Goal: Task Accomplishment & Management: Manage account settings

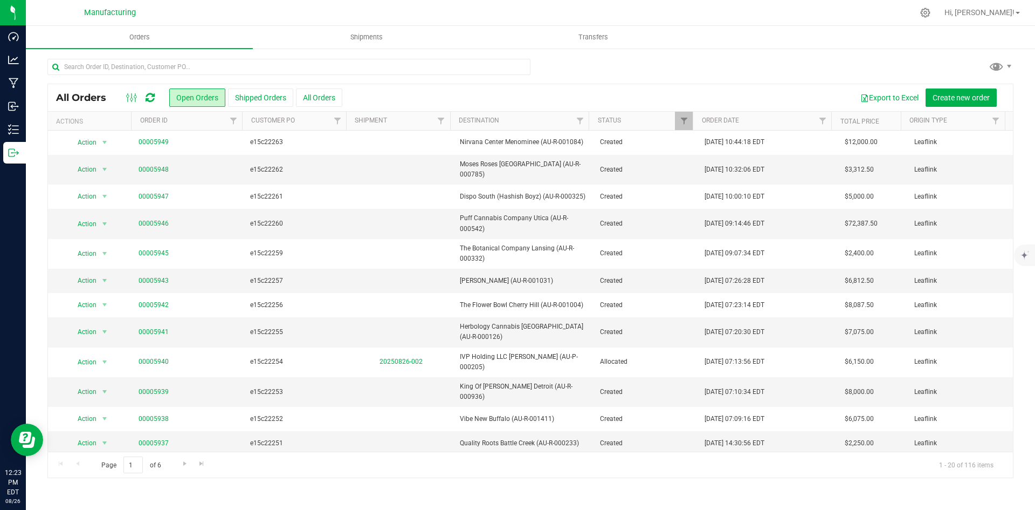
click at [151, 93] on icon at bounding box center [150, 97] width 9 height 11
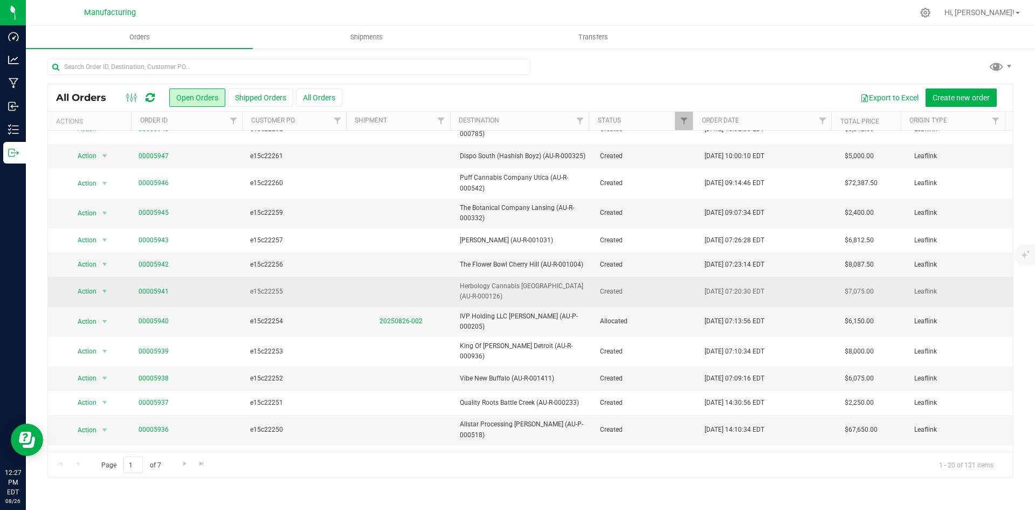
scroll to position [181, 0]
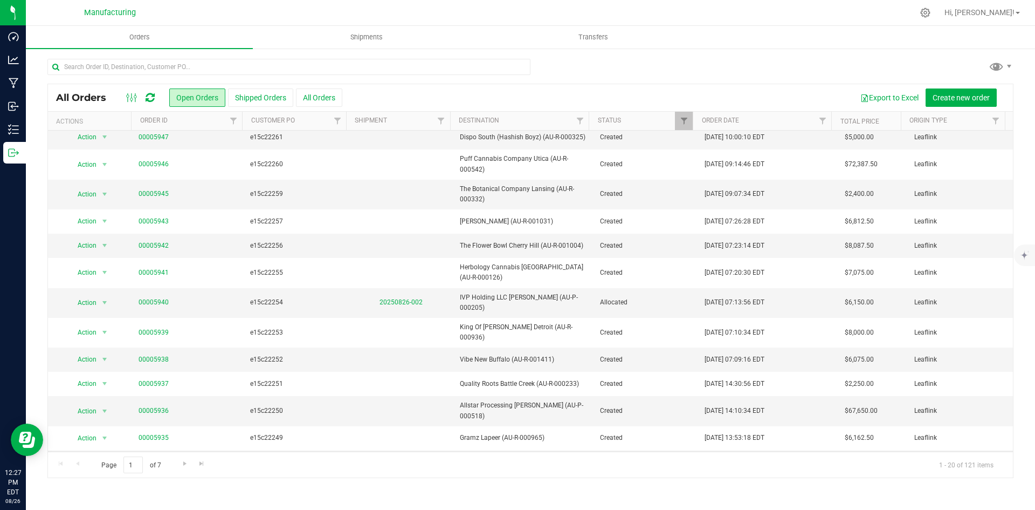
click at [157, 457] on link "00005934" at bounding box center [154, 462] width 30 height 10
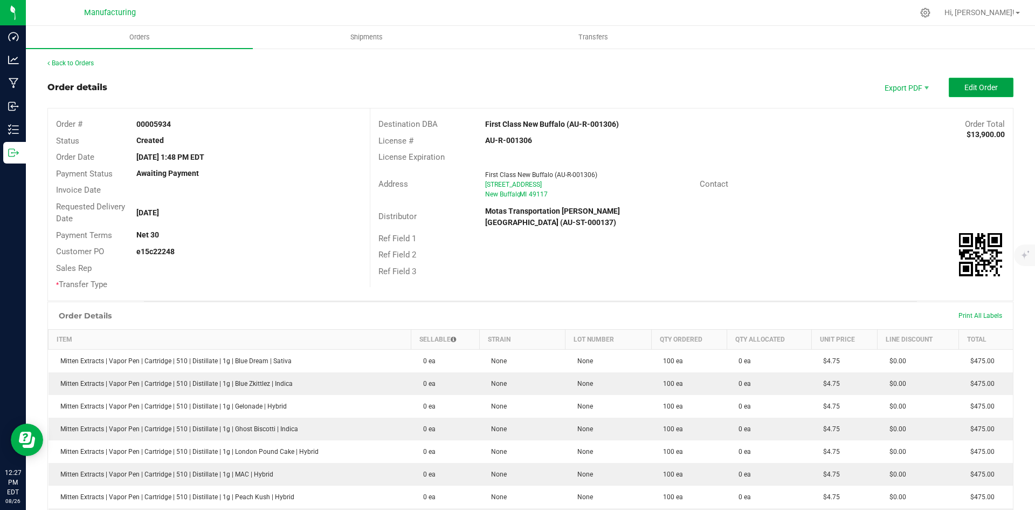
click at [956, 92] on button "Edit Order" at bounding box center [981, 87] width 65 height 19
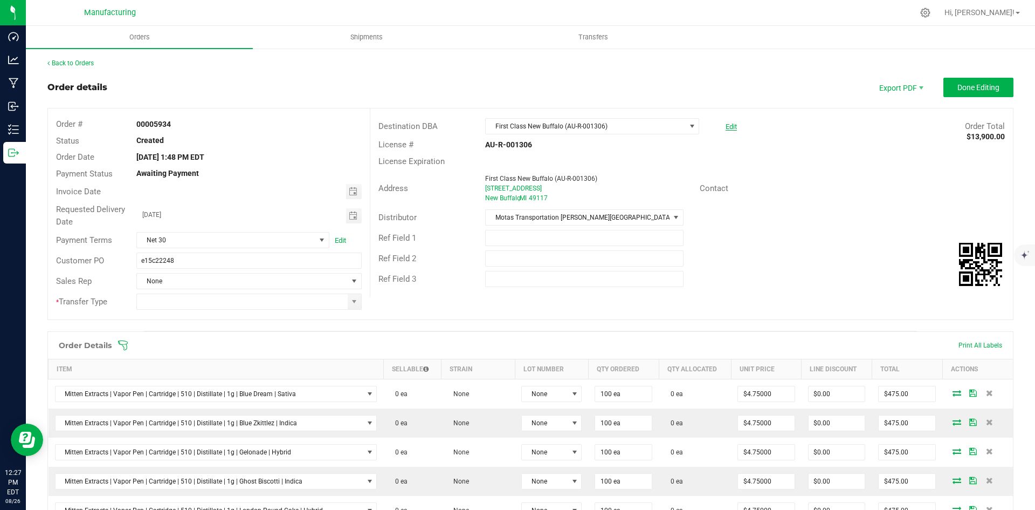
click at [726, 124] on link "Edit" at bounding box center [731, 126] width 11 height 8
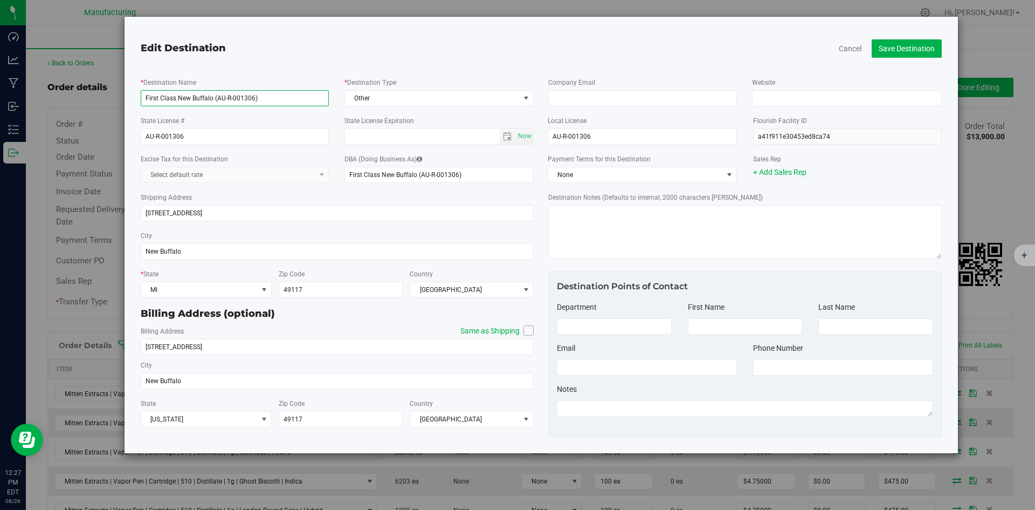
drag, startPoint x: 176, startPoint y: 98, endPoint x: 97, endPoint y: 95, distance: 78.7
click at [97, 95] on div "Edit Destination Cancel Save Destination * Destination Name First Class New Buf…" at bounding box center [521, 234] width 873 height 437
drag, startPoint x: 277, startPoint y: 101, endPoint x: 120, endPoint y: 99, distance: 156.9
click at [120, 99] on div "Edit Destination Cancel Save Destination * Destination Name Trap Stars New Buff…" at bounding box center [521, 234] width 873 height 437
type input "Trap Stars New Buffalo (AU-R-001306)"
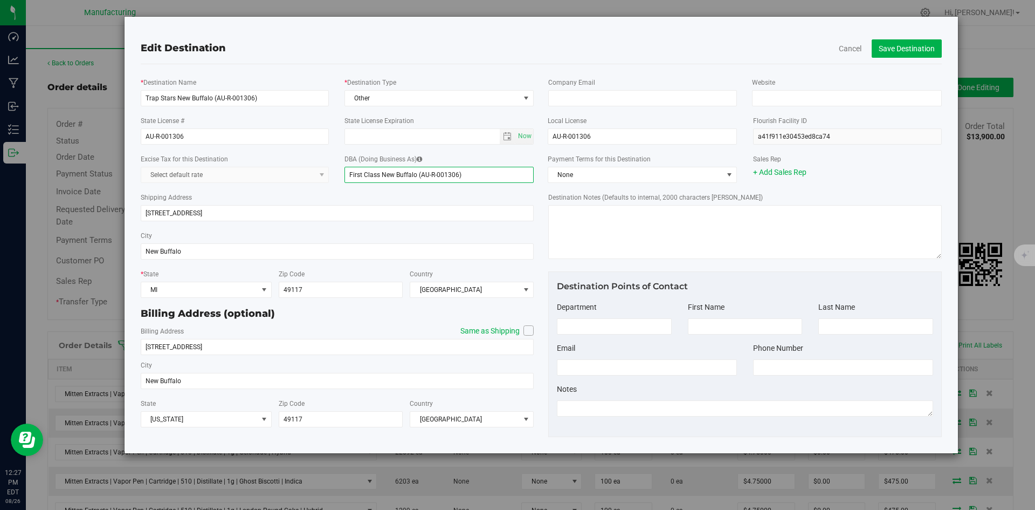
drag, startPoint x: 479, startPoint y: 178, endPoint x: 266, endPoint y: 178, distance: 213.0
click at [242, 175] on div "Excise Tax for this Destination Select default rate DBA (Doing Business As) Fir…" at bounding box center [338, 168] width 410 height 38
paste input "Trap Star"
type input "Trap Stars New Buffalo (AU-R-001306)"
click at [905, 61] on div "Edit Destination Cancel Save Destination" at bounding box center [541, 48] width 817 height 31
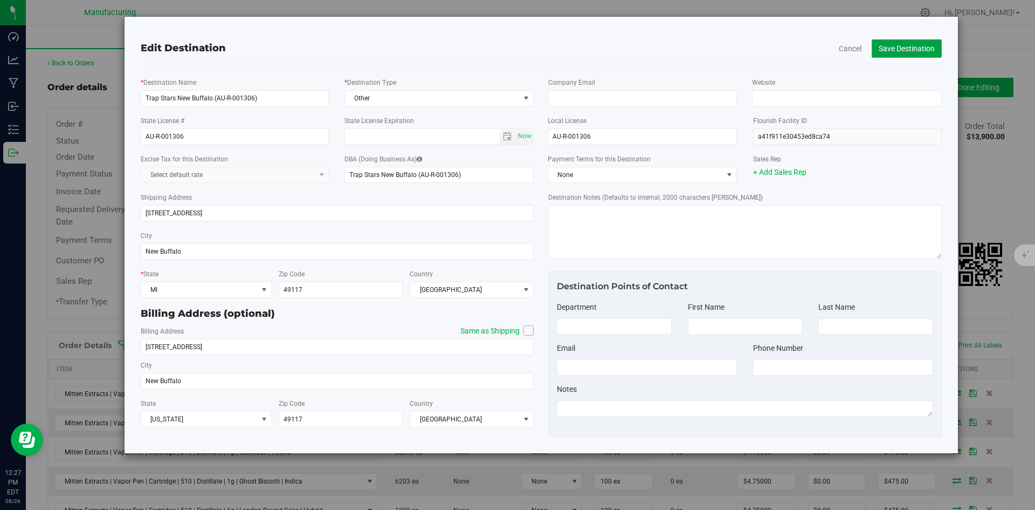
click at [903, 48] on button "Save Destination" at bounding box center [907, 48] width 70 height 18
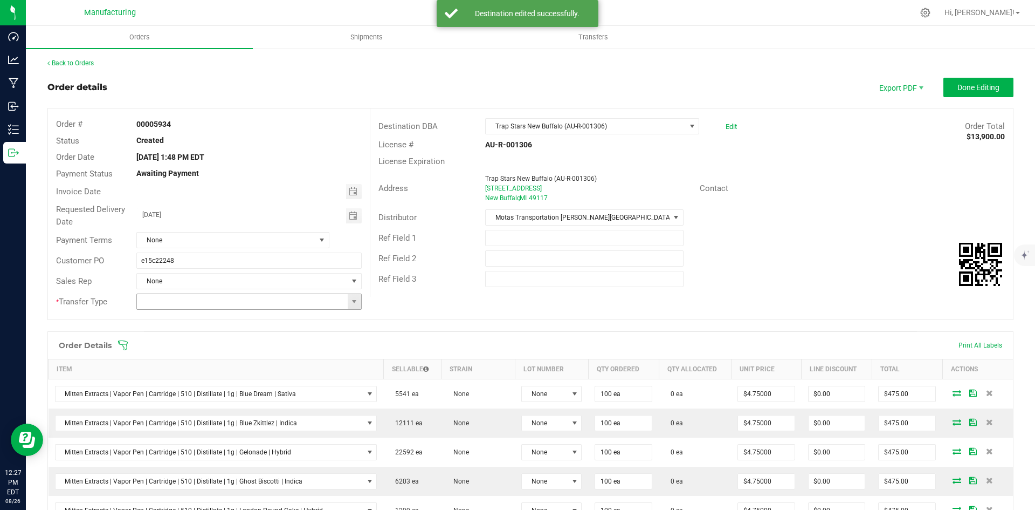
click at [348, 304] on span at bounding box center [354, 301] width 13 height 15
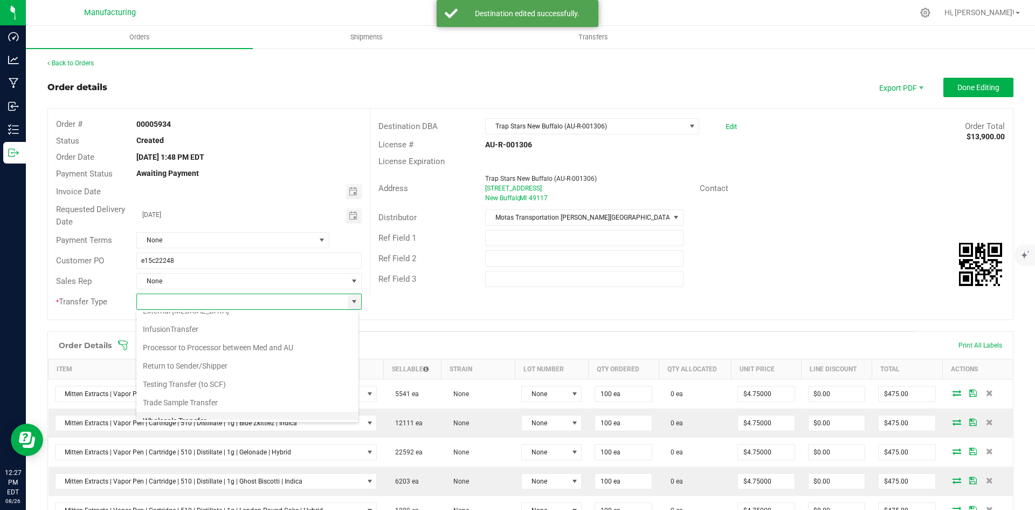
scroll to position [75, 0]
click at [191, 394] on li "Wholesale Transfer" at bounding box center [247, 392] width 222 height 18
type input "Wholesale Transfer"
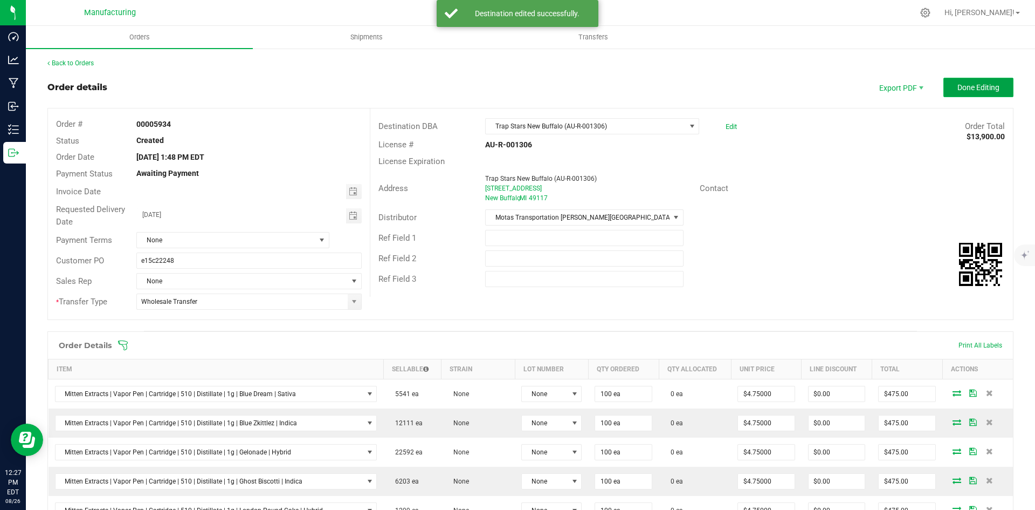
click at [991, 92] on span "Done Editing" at bounding box center [979, 87] width 42 height 9
click at [979, 92] on button "Done Editing" at bounding box center [979, 87] width 70 height 19
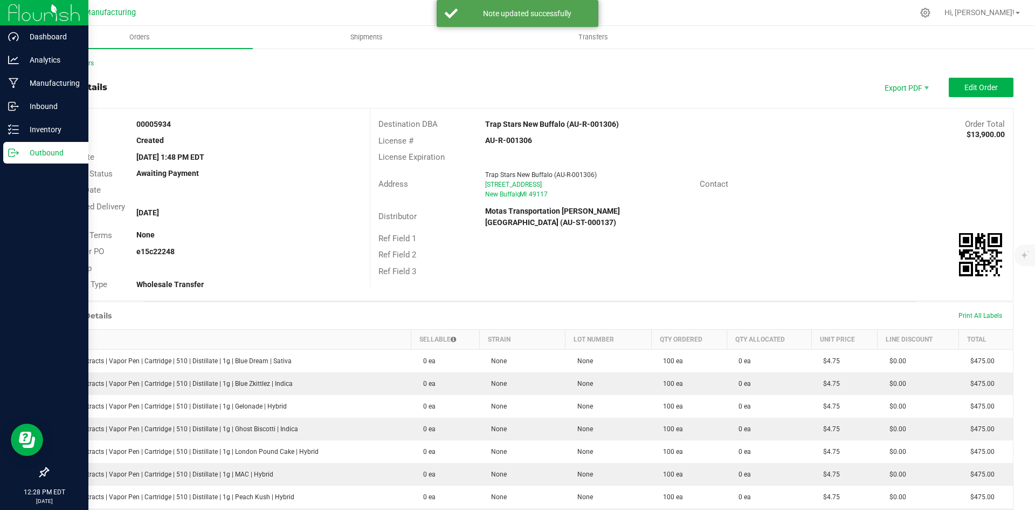
click at [12, 153] on circle at bounding box center [12, 153] width 2 height 2
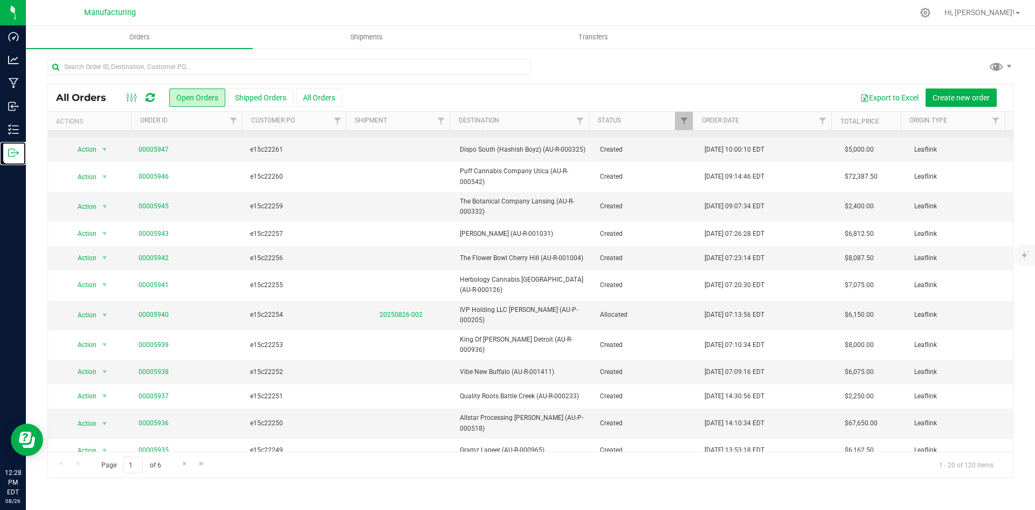
scroll to position [181, 0]
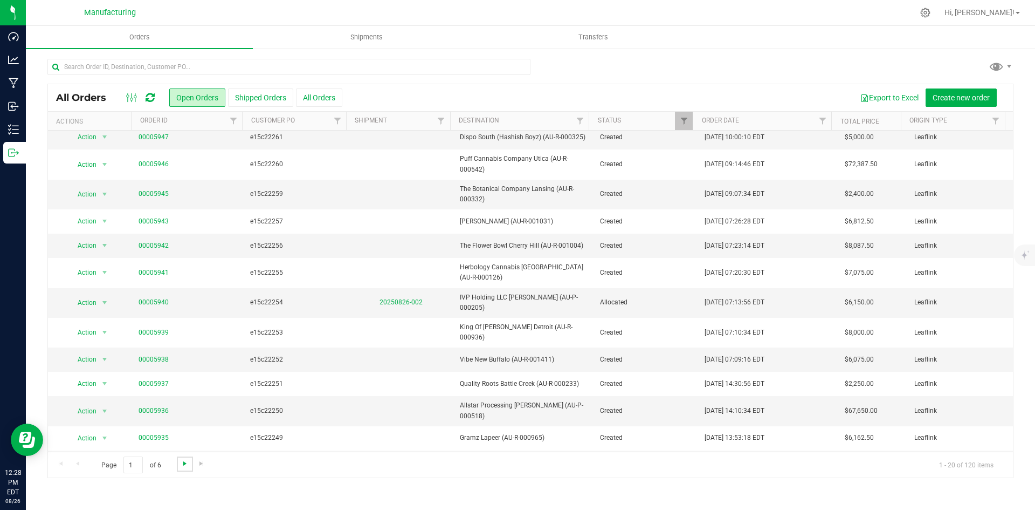
click at [185, 465] on span "Go to the next page" at bounding box center [185, 463] width 9 height 9
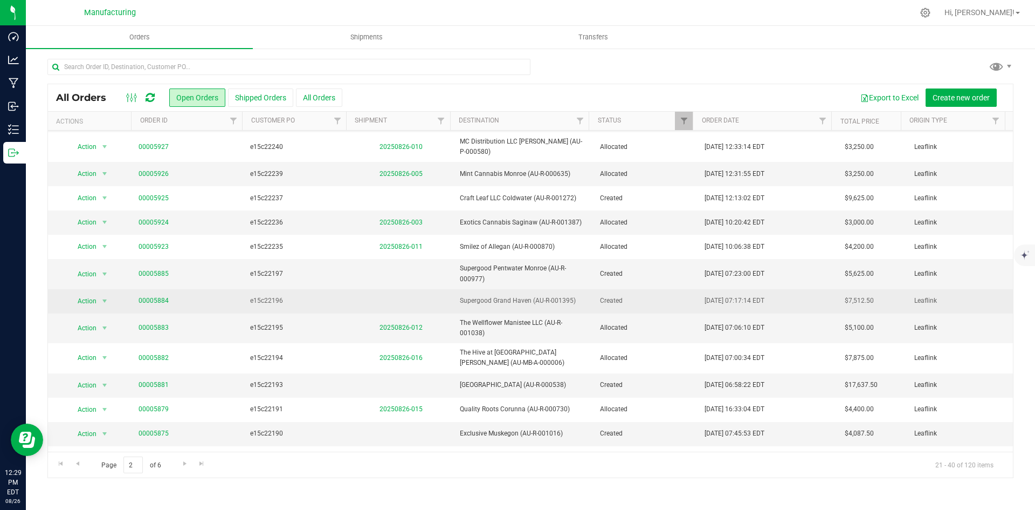
scroll to position [192, 0]
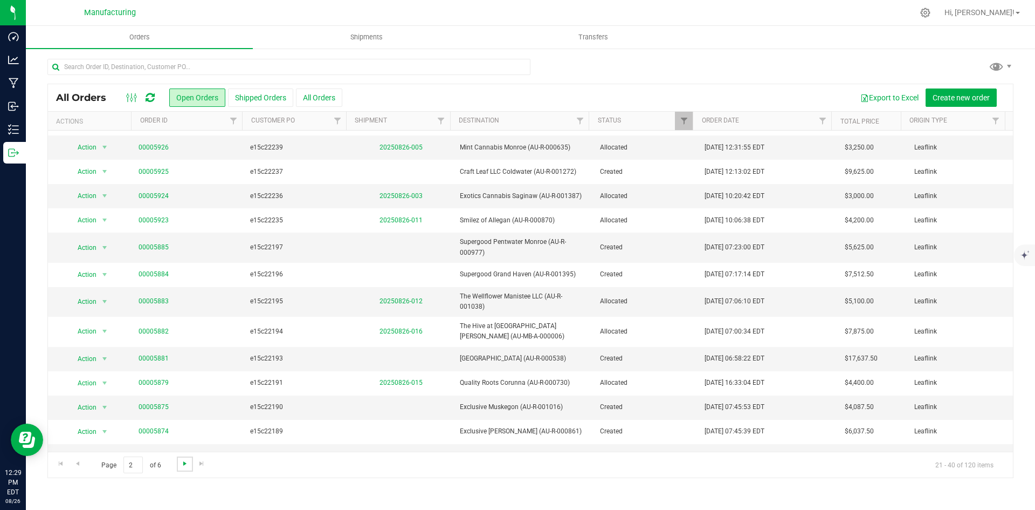
click at [187, 467] on span "Go to the next page" at bounding box center [185, 463] width 9 height 9
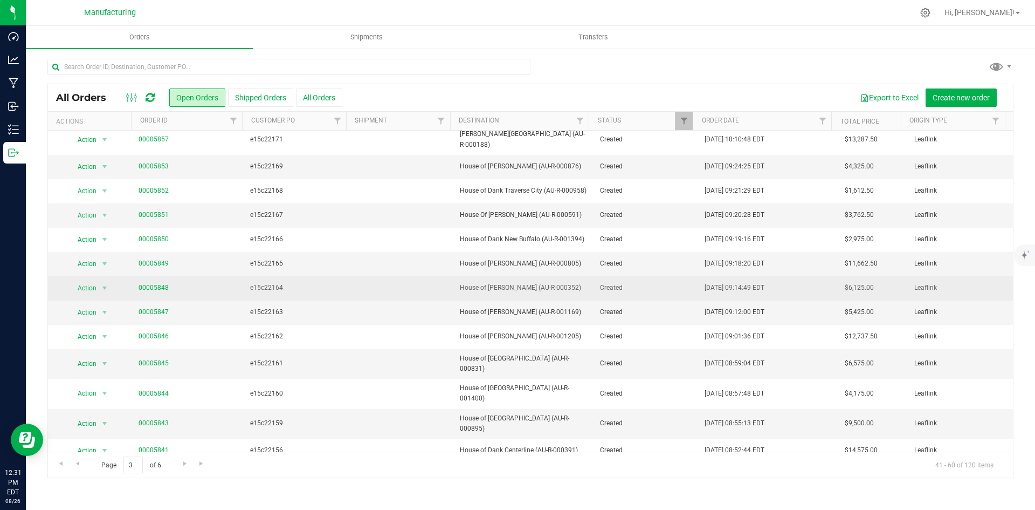
scroll to position [175, 0]
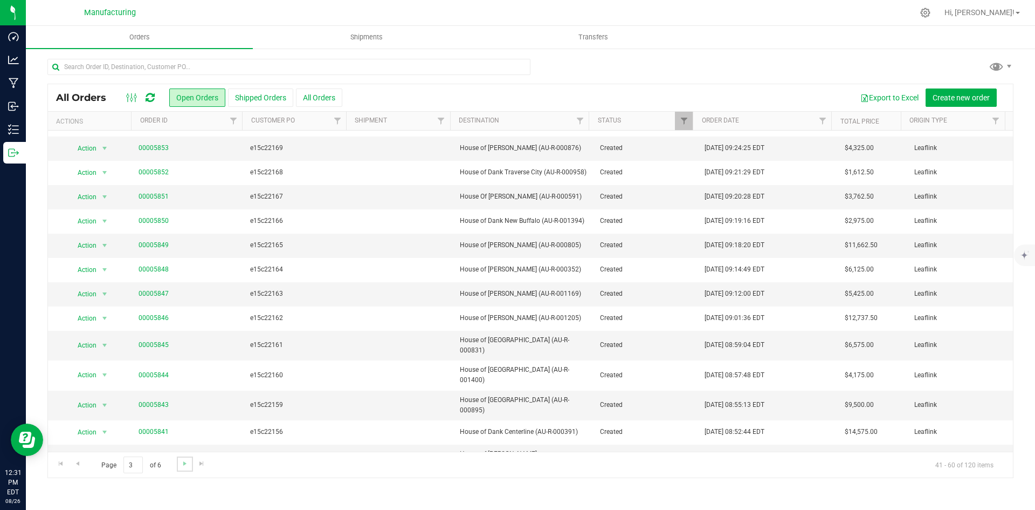
click at [179, 464] on link "Go to the next page" at bounding box center [185, 463] width 16 height 15
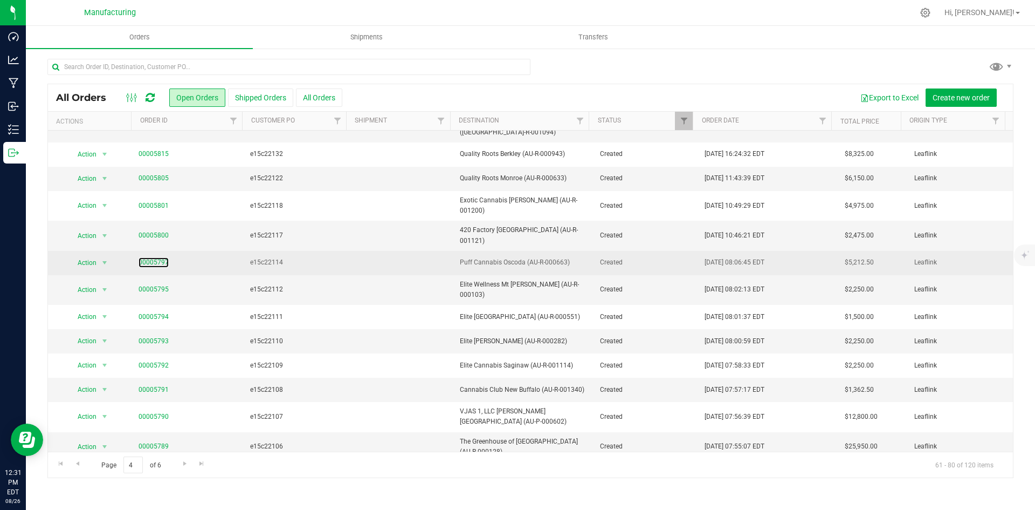
scroll to position [187, 0]
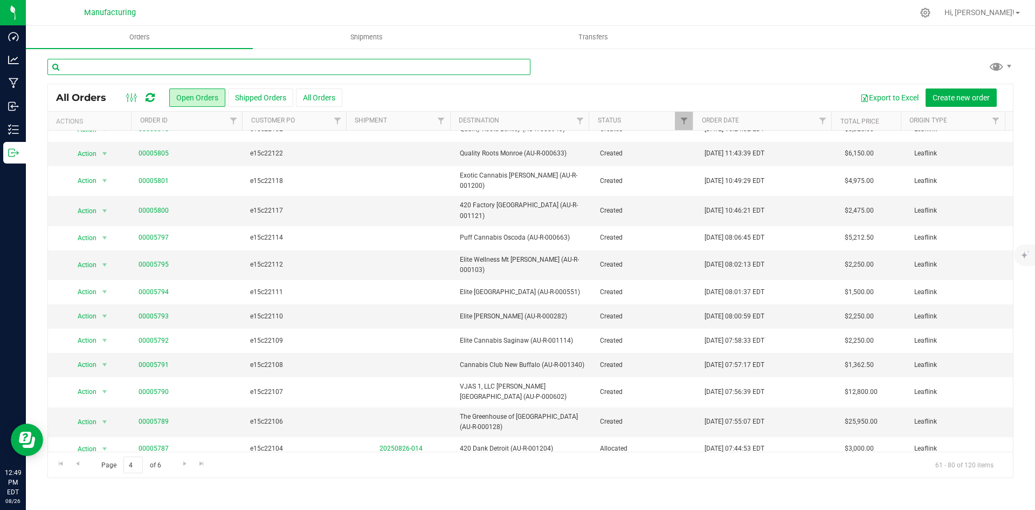
click at [135, 60] on input "text" at bounding box center [288, 67] width 483 height 16
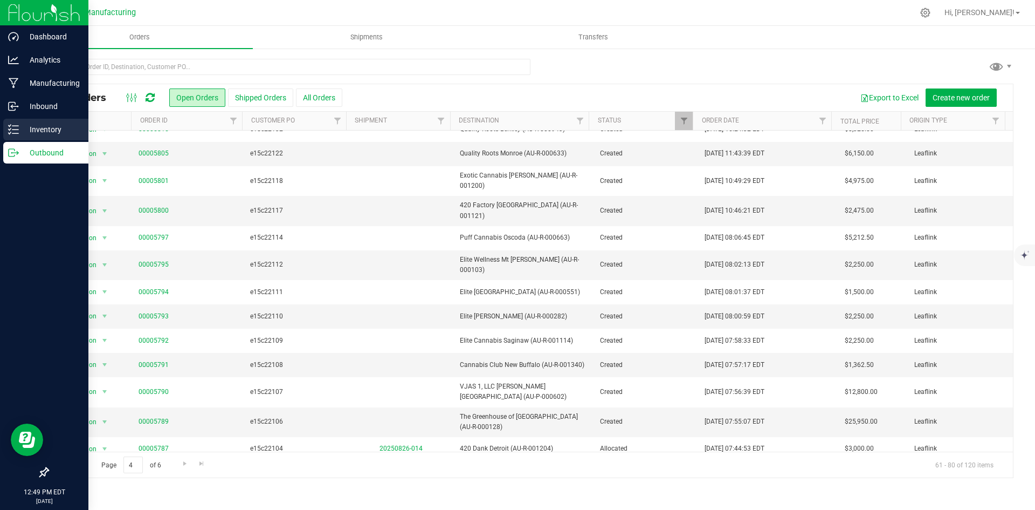
click at [25, 132] on p "Inventory" at bounding box center [51, 129] width 65 height 13
click at [17, 137] on div "Inventory" at bounding box center [45, 130] width 85 height 22
click at [18, 131] on icon at bounding box center [13, 129] width 11 height 11
click at [27, 127] on p "Inventory" at bounding box center [51, 129] width 65 height 13
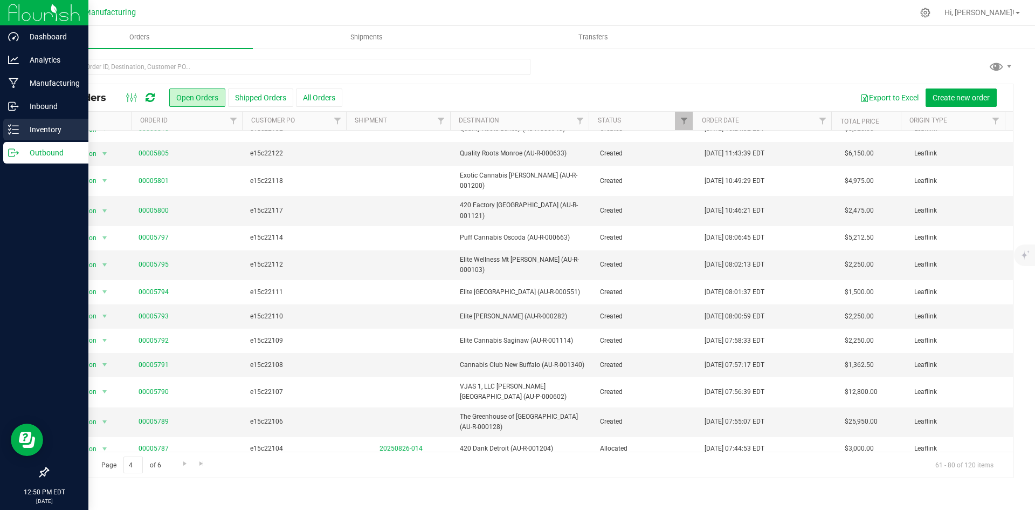
click at [50, 123] on p "Inventory" at bounding box center [51, 129] width 65 height 13
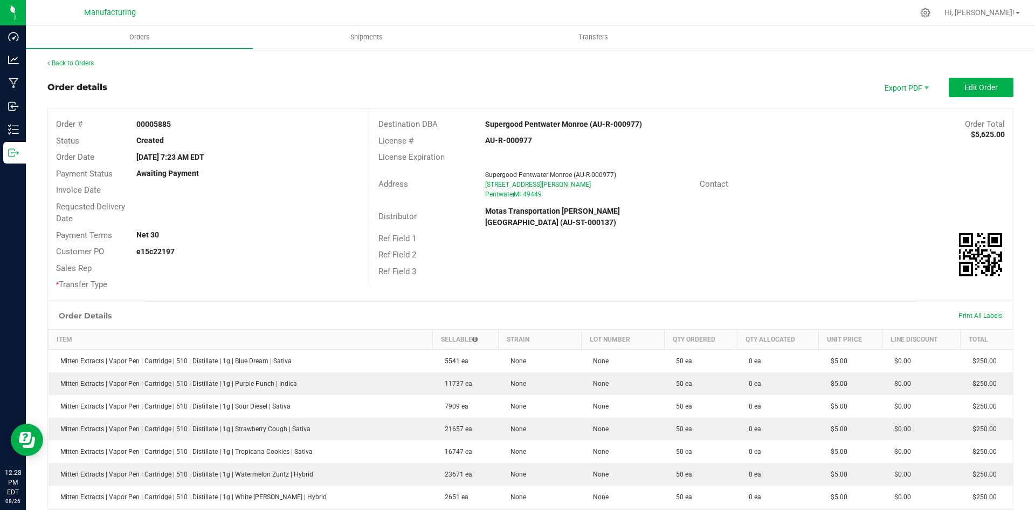
scroll to position [251, 0]
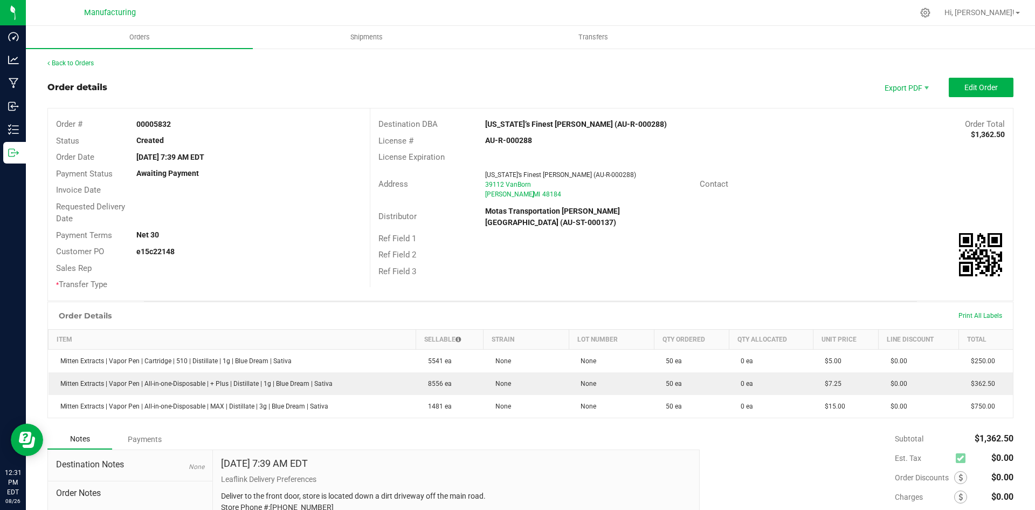
click at [580, 162] on div "License Expiration" at bounding box center [691, 157] width 643 height 17
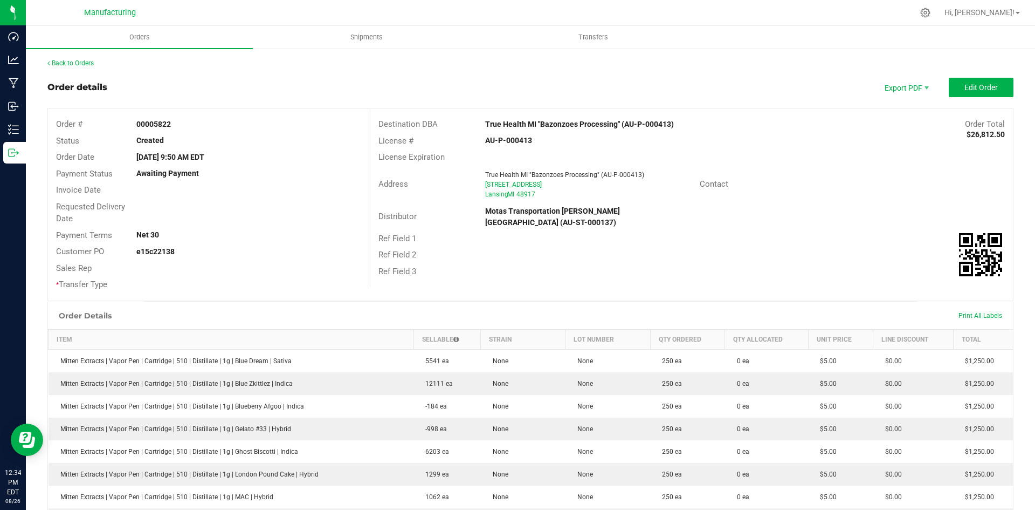
click at [809, 153] on div "License Expiration" at bounding box center [691, 157] width 643 height 17
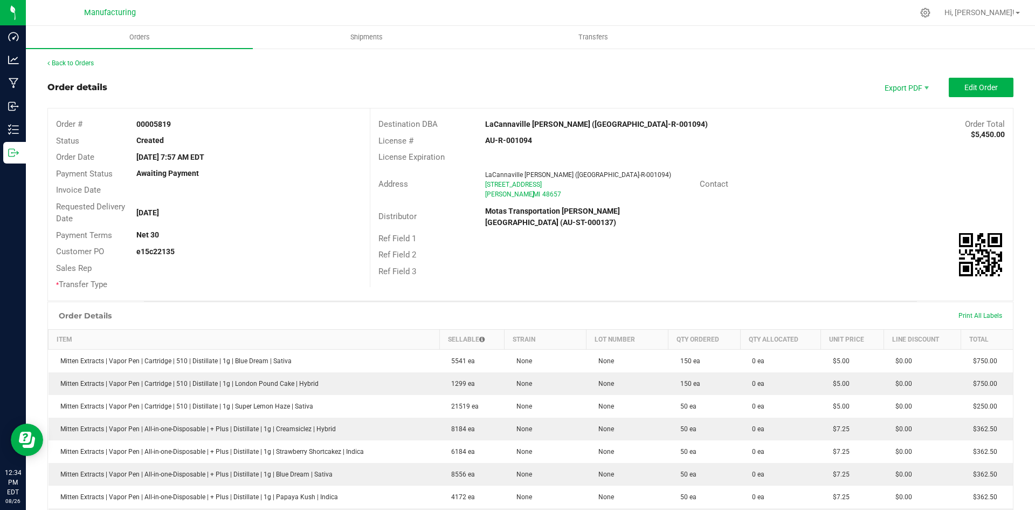
scroll to position [251, 0]
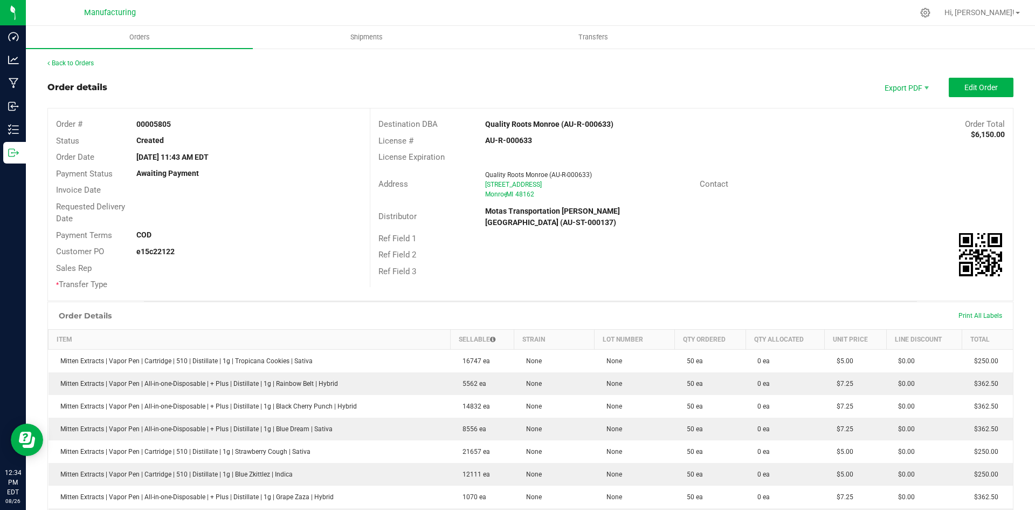
scroll to position [368, 0]
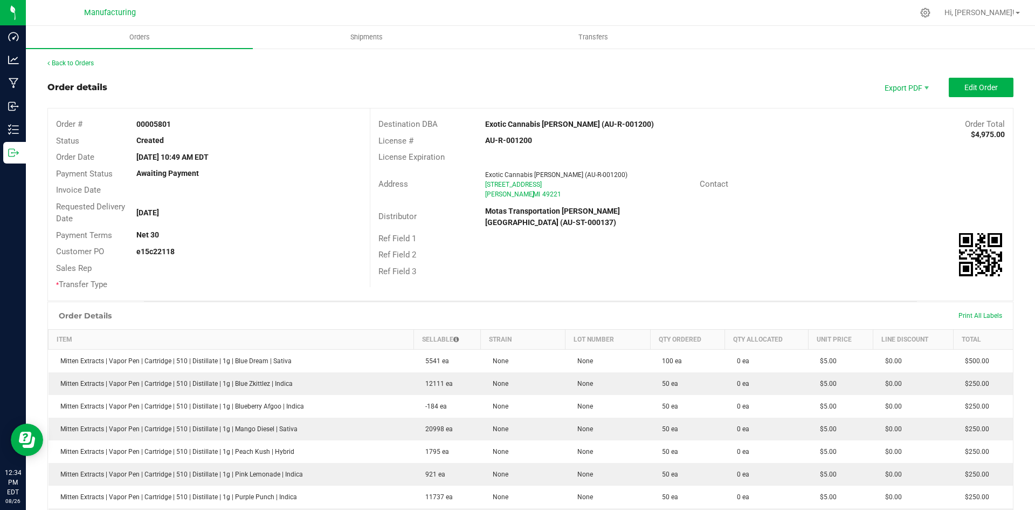
click at [800, 146] on div "License # AU-R-001200" at bounding box center [691, 141] width 643 height 17
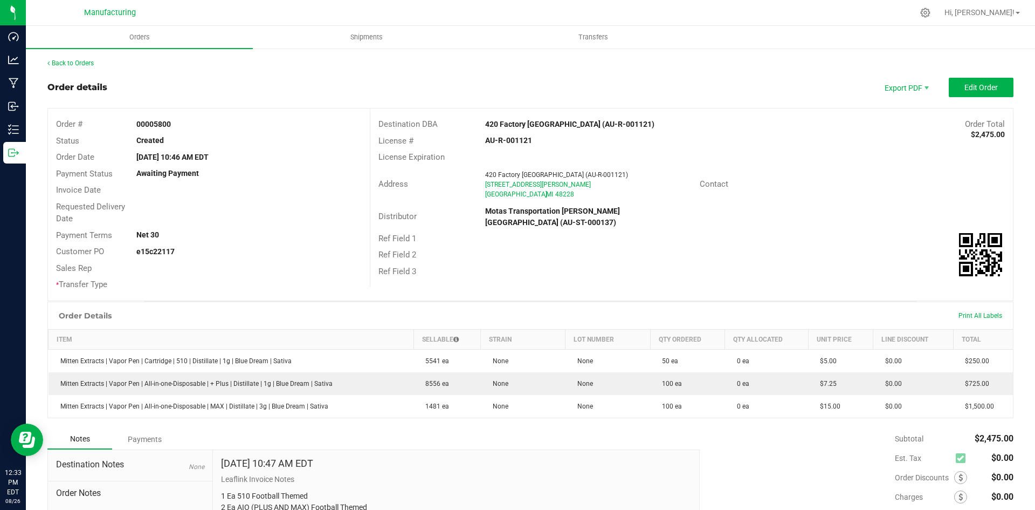
click at [735, 133] on div "License # AU-R-001121" at bounding box center [691, 141] width 643 height 17
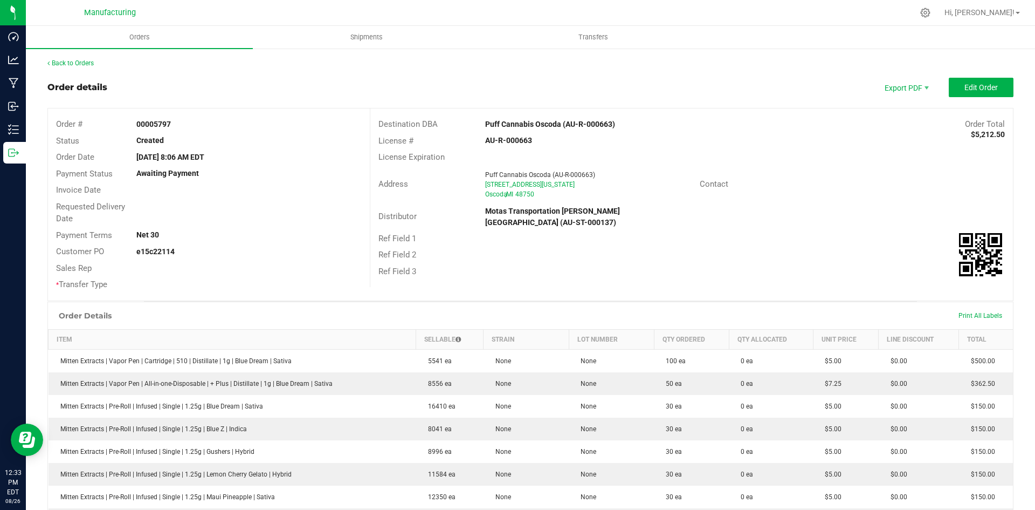
click at [584, 200] on div "Address [GEOGRAPHIC_DATA] (AU-R-000663) [STREET_ADDRESS][US_STATE]" at bounding box center [534, 184] width 329 height 33
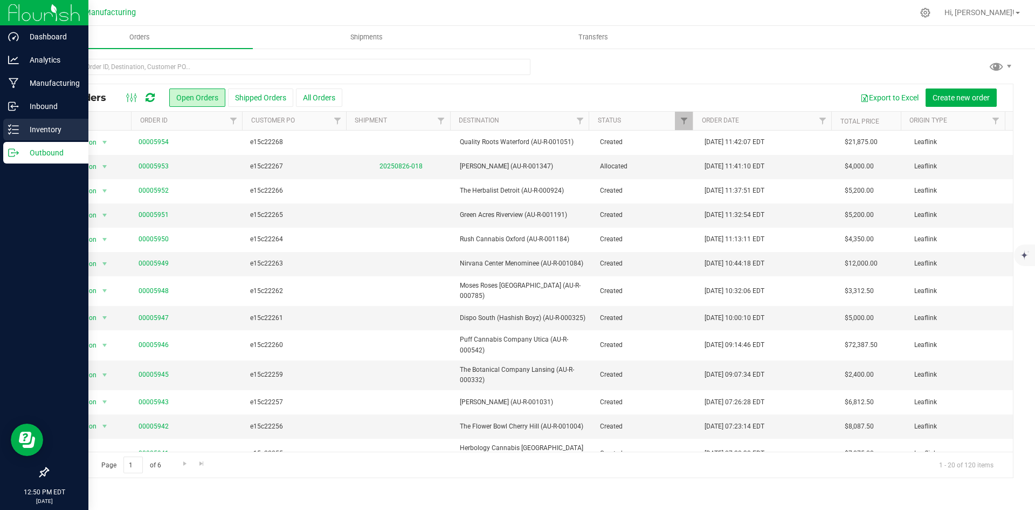
click at [22, 134] on p "Inventory" at bounding box center [51, 129] width 65 height 13
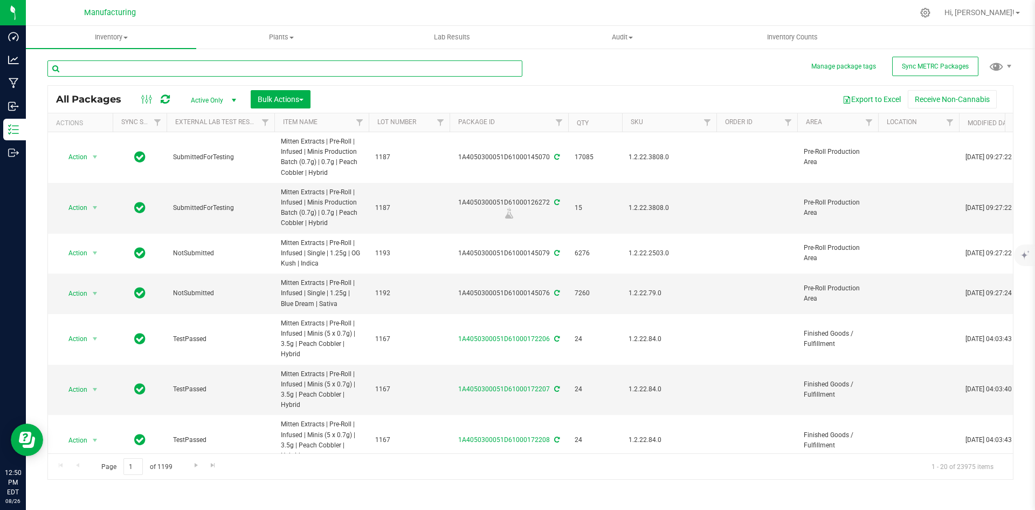
click at [142, 70] on input "text" at bounding box center [284, 68] width 475 height 16
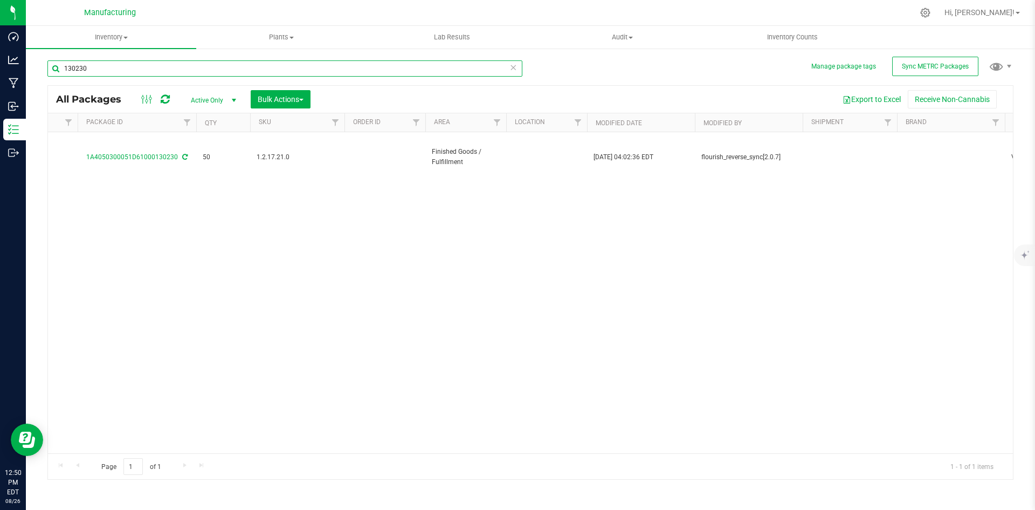
scroll to position [0, 634]
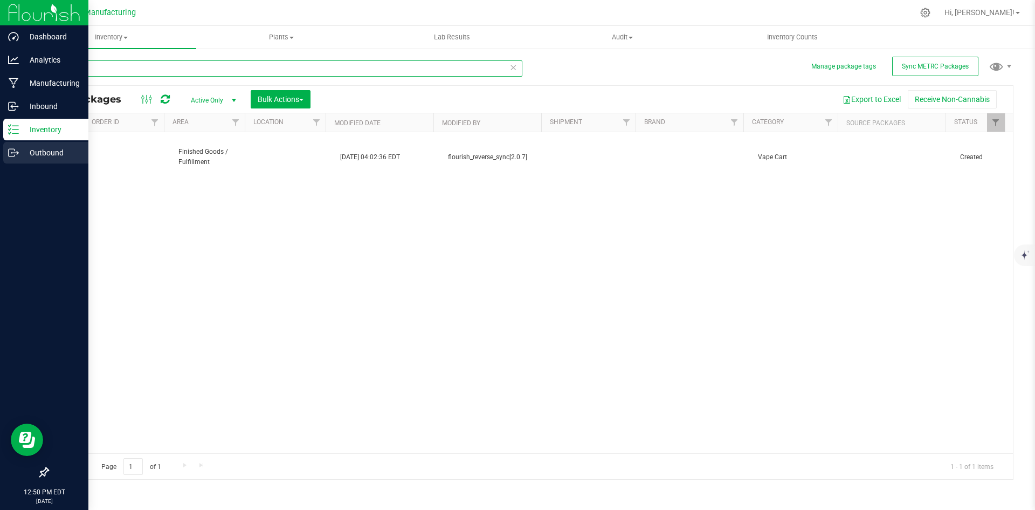
type input "130230"
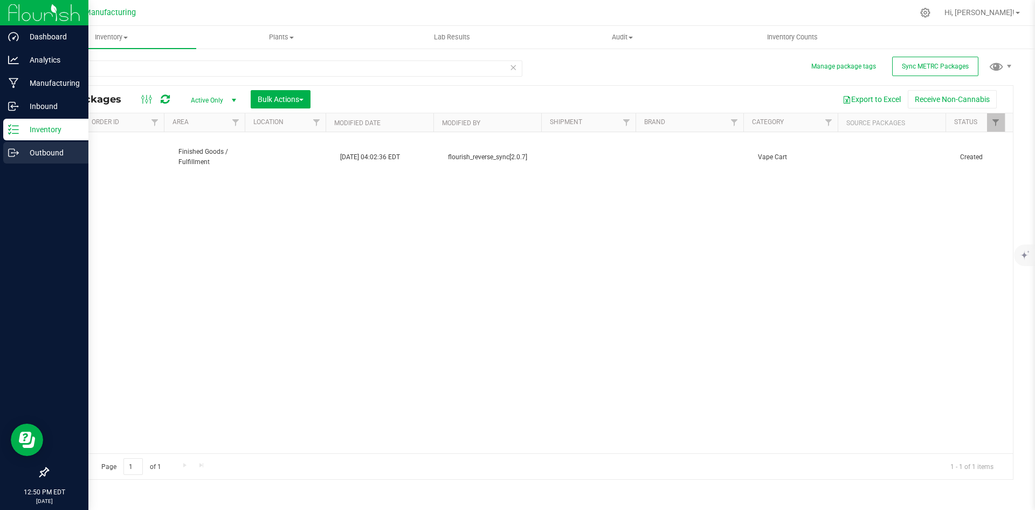
click at [39, 152] on p "Outbound" at bounding box center [51, 152] width 65 height 13
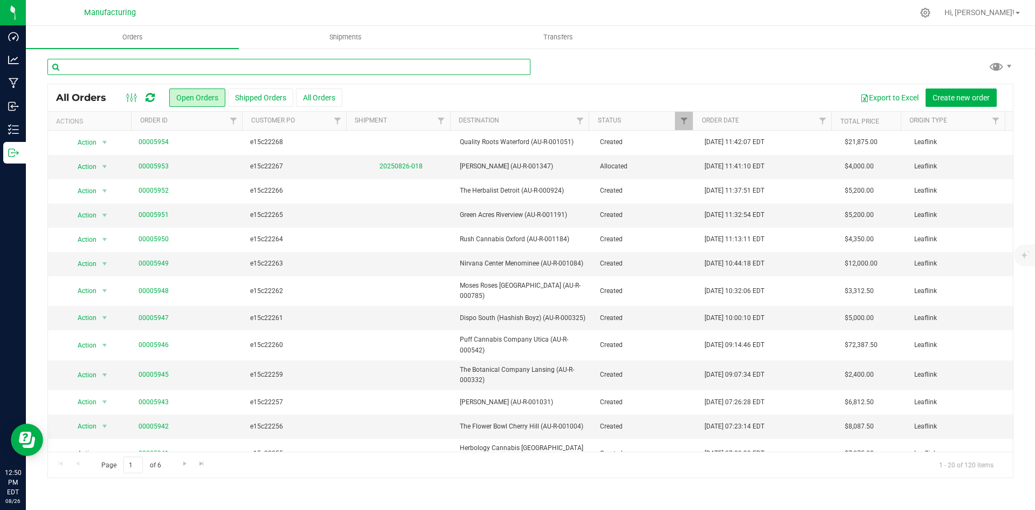
click at [164, 64] on input "text" at bounding box center [288, 67] width 483 height 16
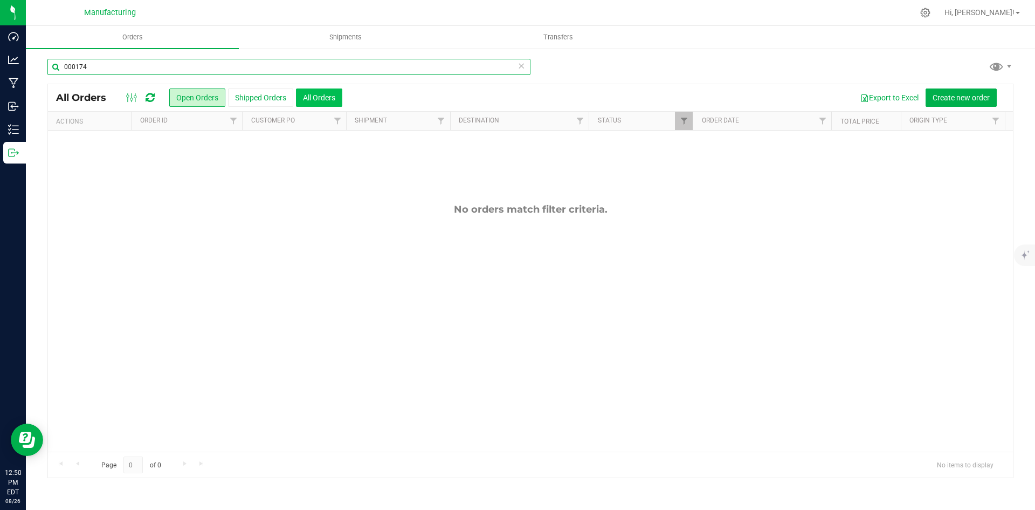
type input "000174"
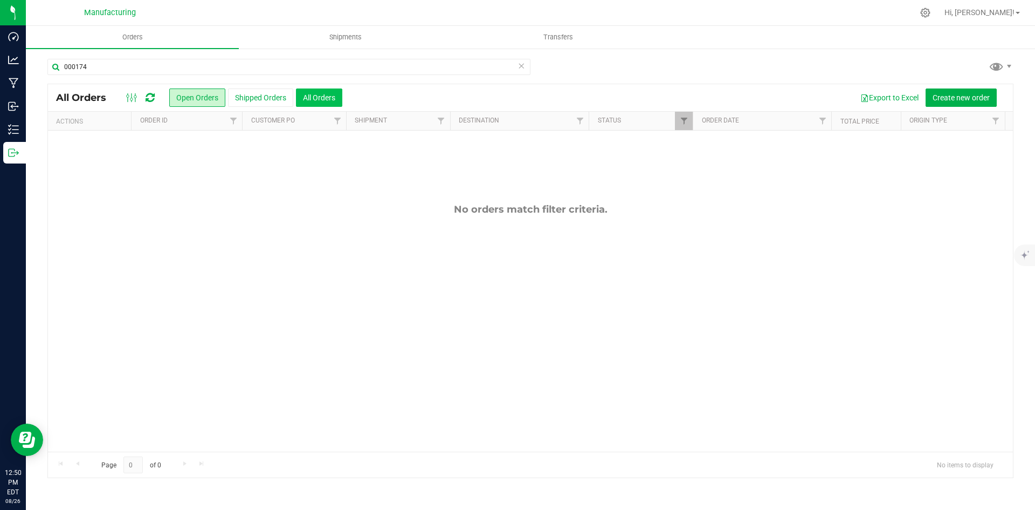
click at [313, 98] on button "All Orders" at bounding box center [319, 97] width 46 height 18
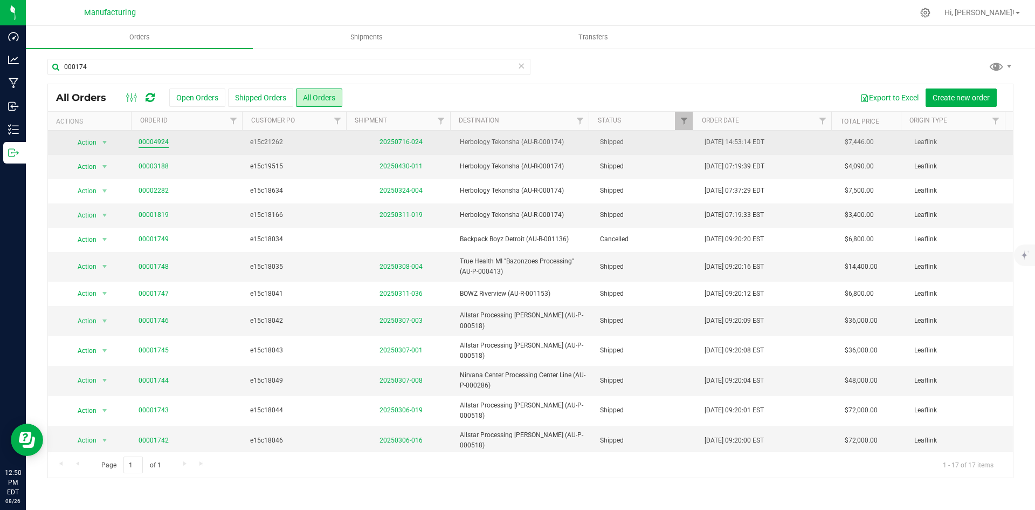
click at [154, 144] on link "00004924" at bounding box center [154, 142] width 30 height 10
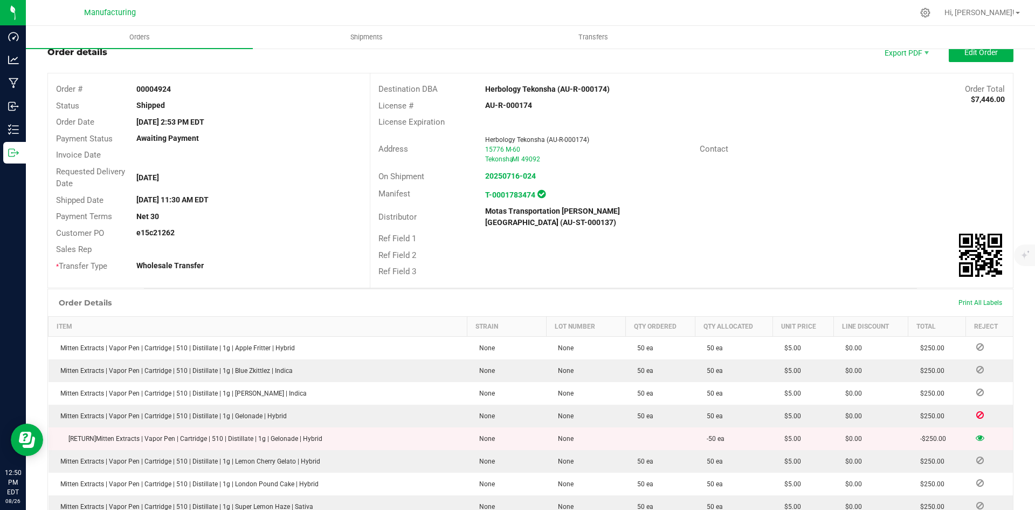
scroll to position [54, 0]
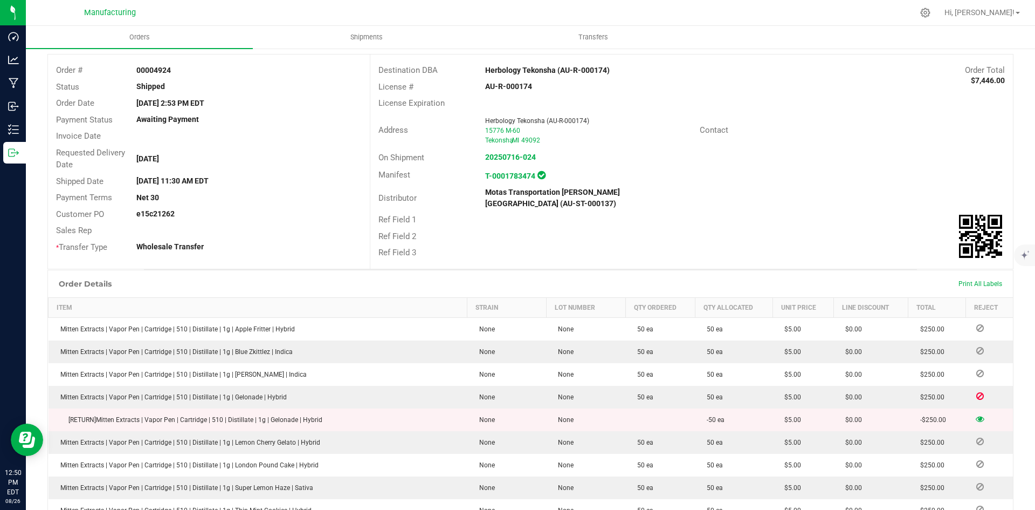
click at [302, 230] on div at bounding box center [248, 230] width 241 height 11
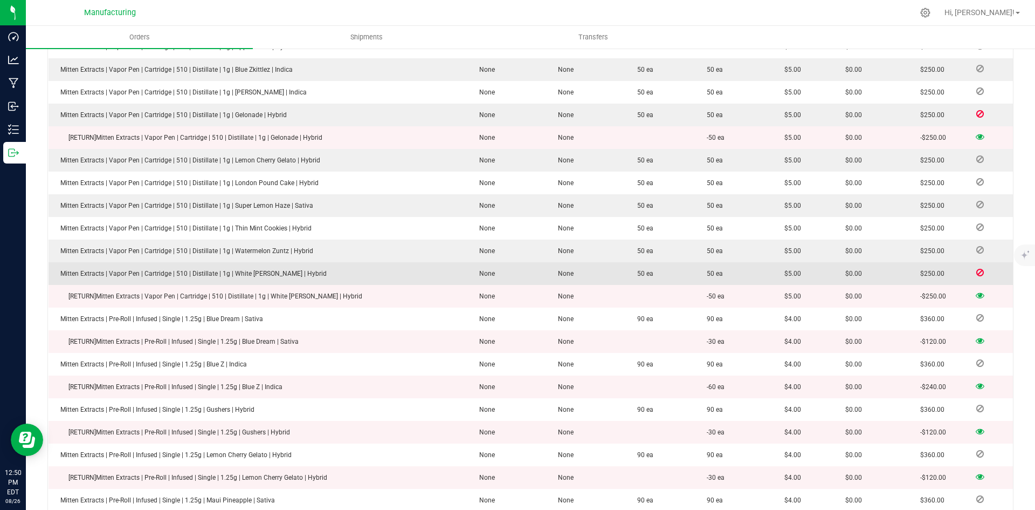
click at [976, 269] on icon at bounding box center [980, 272] width 8 height 6
